Goal: Task Accomplishment & Management: Use online tool/utility

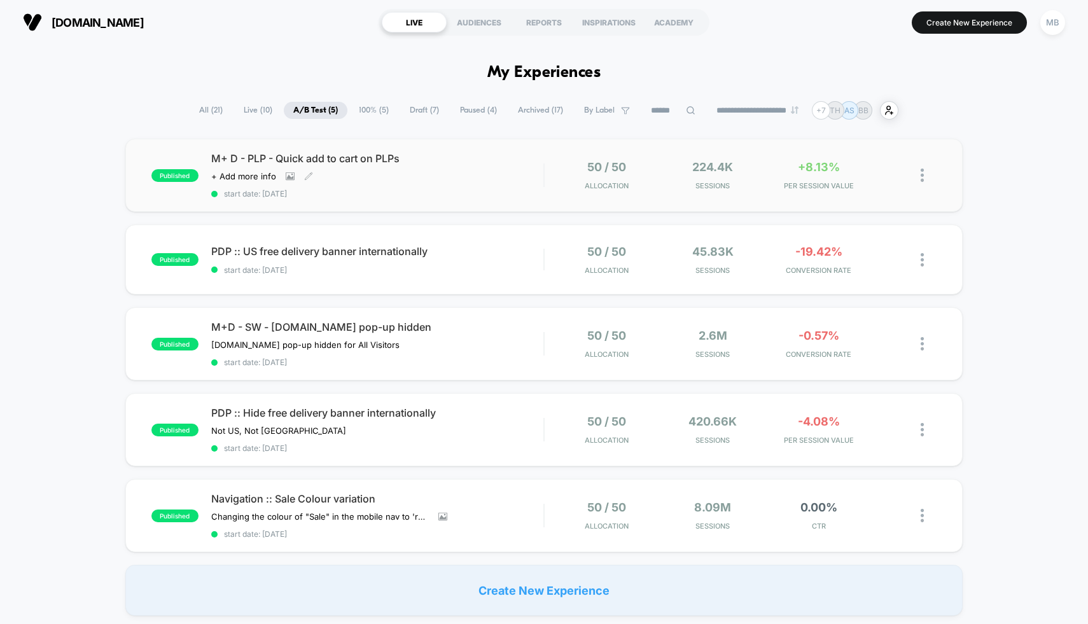
click at [464, 165] on div "M+ D - PLP - Quick add to cart on PLPs Click to view images Click to edit exper…" at bounding box center [377, 175] width 333 height 46
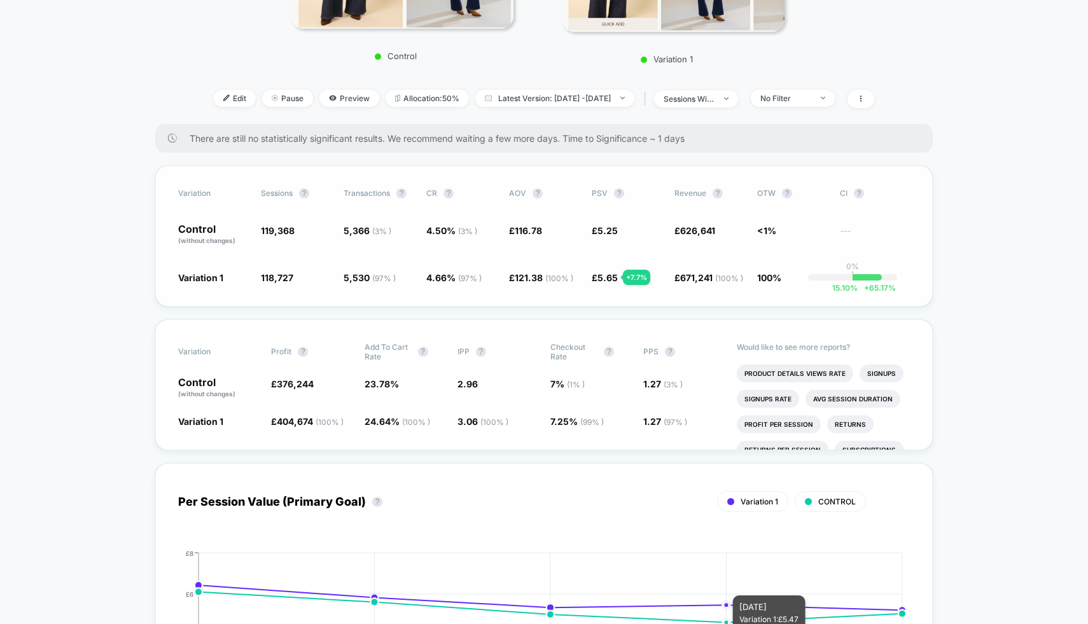
scroll to position [227, 0]
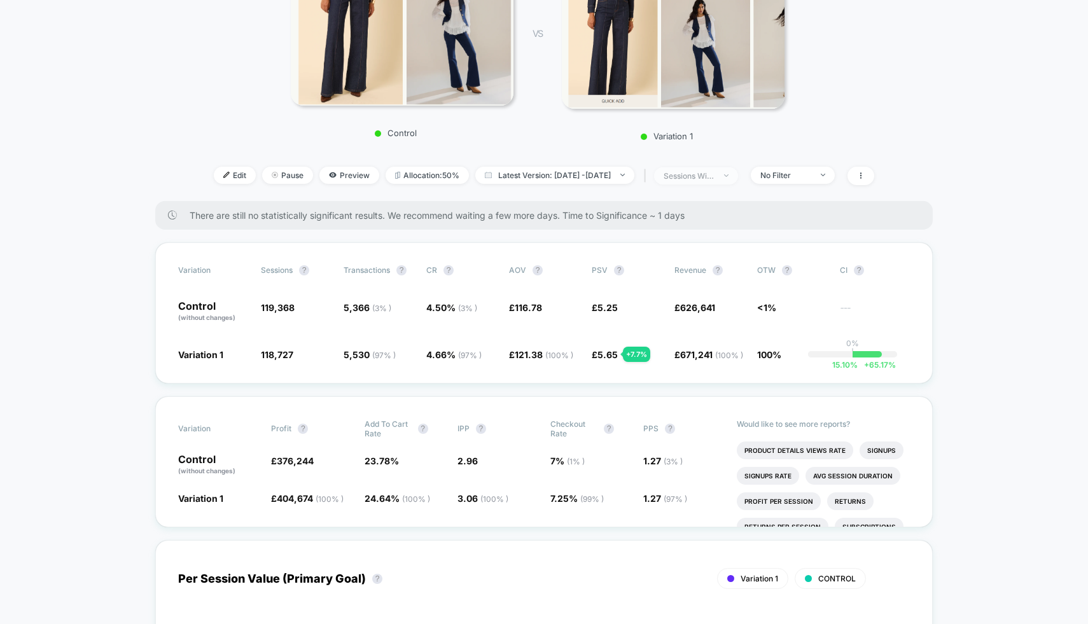
click at [721, 167] on span "sessions with impression" at bounding box center [696, 175] width 84 height 17
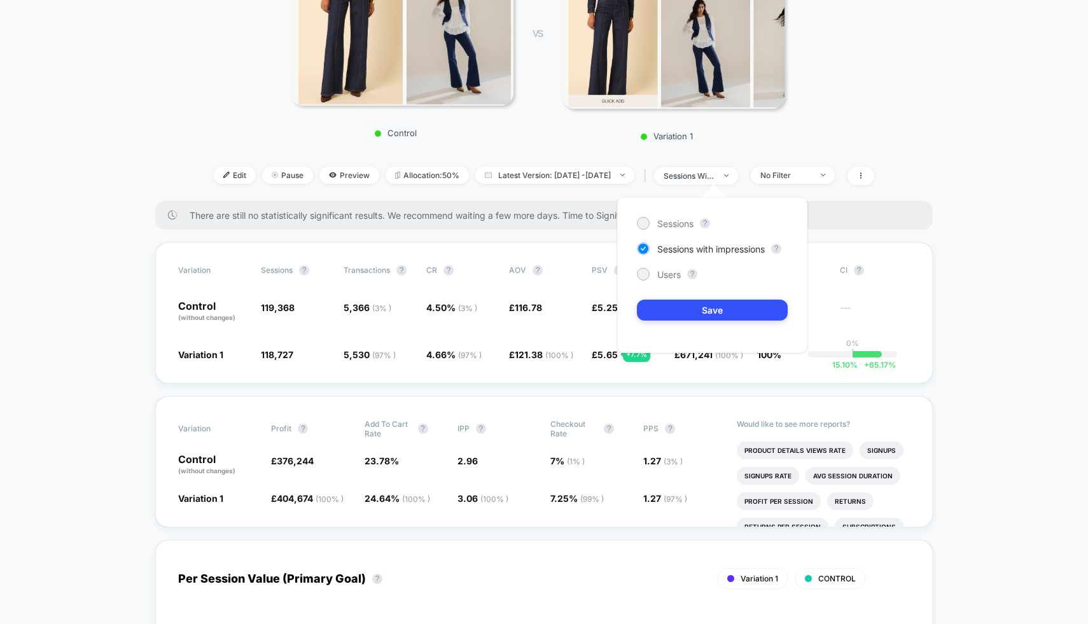
click at [810, 148] on div "< Back to all live experiences M+ D - PLP - Quick add to cart on PLPs LIVE Clic…" at bounding box center [544, 20] width 720 height 361
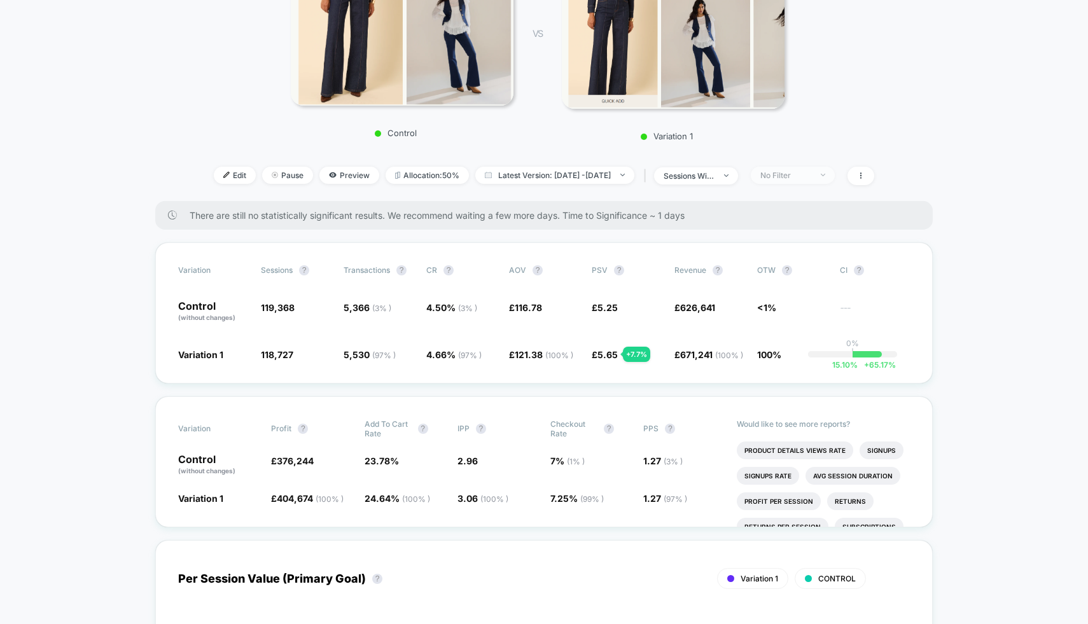
click at [803, 179] on span "No Filter" at bounding box center [793, 175] width 84 height 17
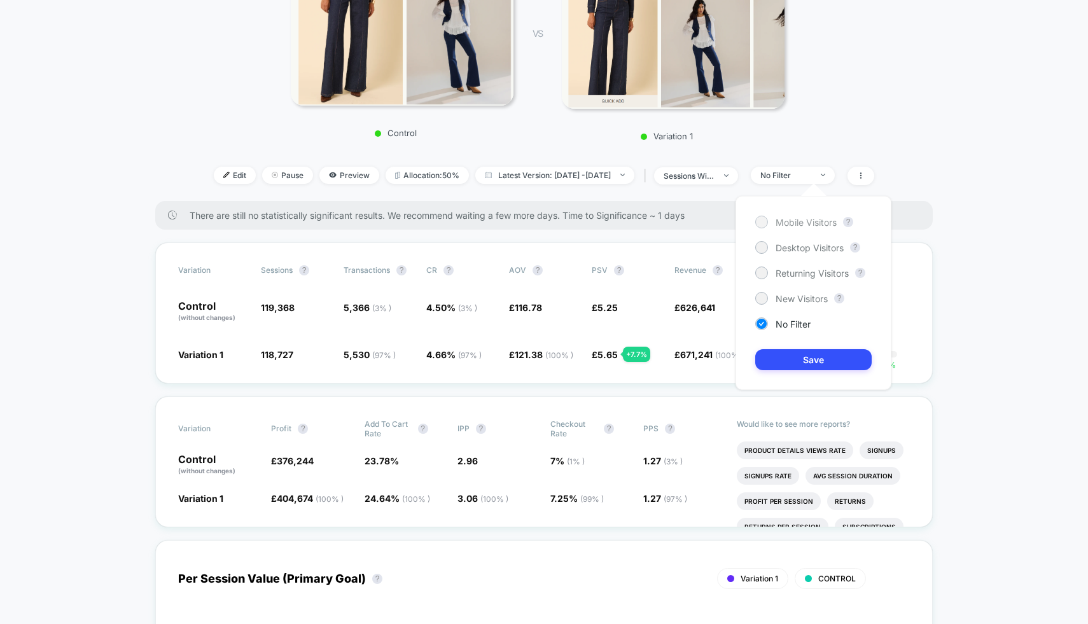
click at [800, 217] on span "Mobile Visitors" at bounding box center [806, 222] width 61 height 11
click at [784, 373] on div "Mobile Visitors ? Desktop Visitors ? Returning Visitors ? New Visitors ? No Fil…" at bounding box center [814, 293] width 156 height 194
click at [794, 360] on button "Save" at bounding box center [813, 359] width 116 height 21
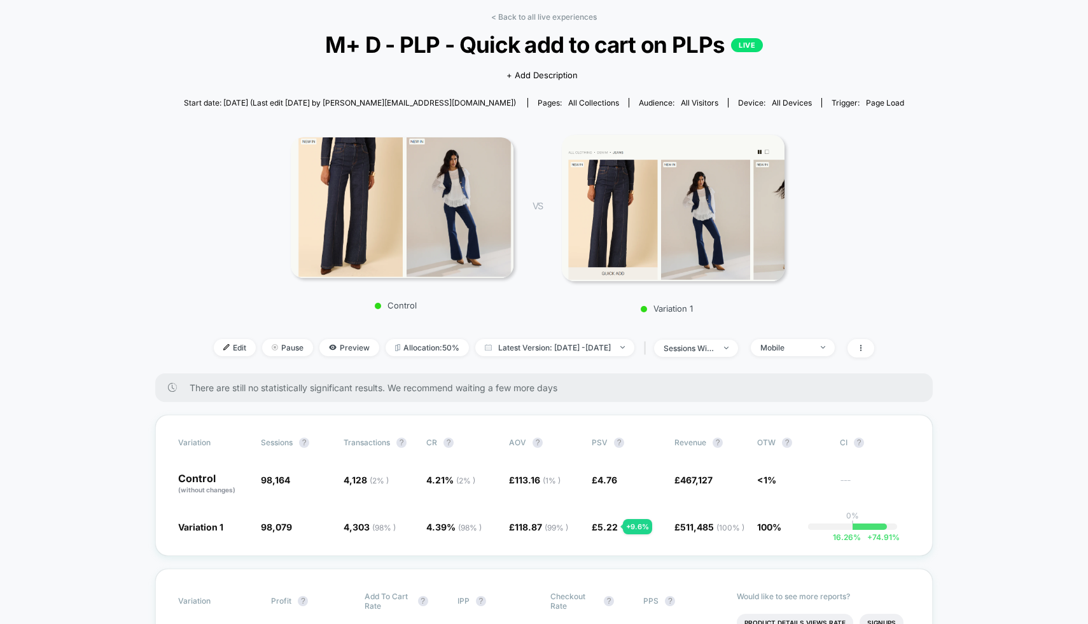
scroll to position [50, 0]
